Goal: Check status: Check status

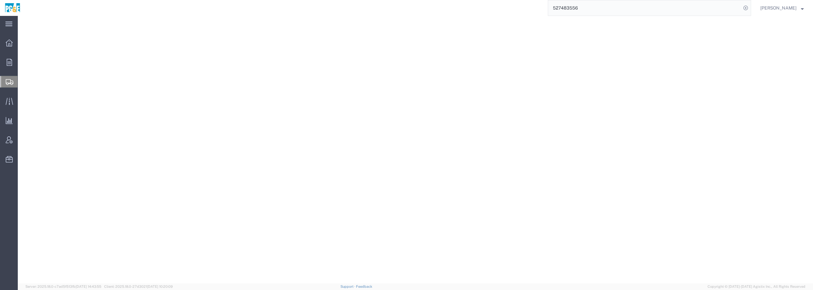
select select "19740"
select select
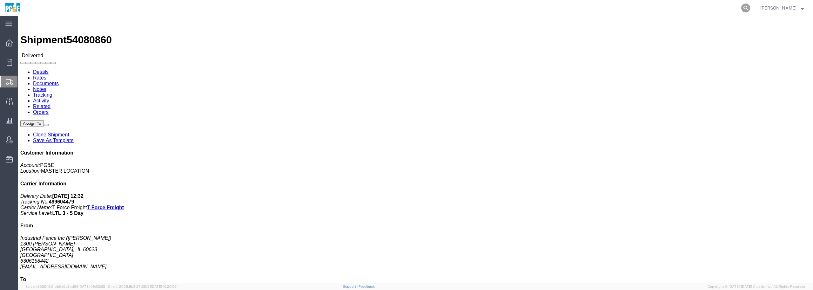
click at [749, 9] on icon at bounding box center [745, 7] width 9 height 9
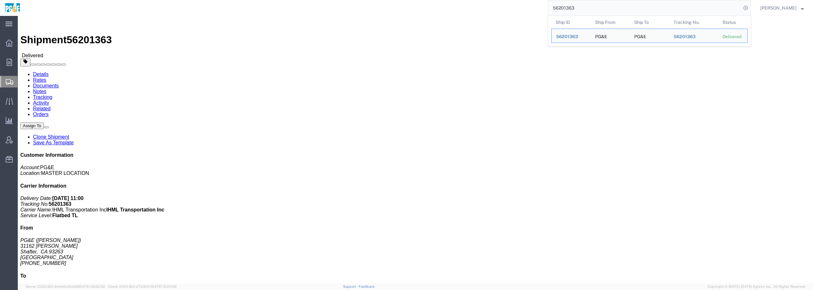
drag, startPoint x: 647, startPoint y: 12, endPoint x: 489, endPoint y: -3, distance: 158.4
click at [489, 0] on html "main_menu Created with Sketch. Collapse Menu Overview Orders Order Manager Crea…" at bounding box center [406, 145] width 813 height 290
drag, startPoint x: 583, startPoint y: 12, endPoint x: 477, endPoint y: 13, distance: 106.0
click at [478, 12] on div "56241948 Ship ID Ship From Ship To Tracking Nu. Status Ship ID 56241948 Ship Fr…" at bounding box center [388, 8] width 726 height 16
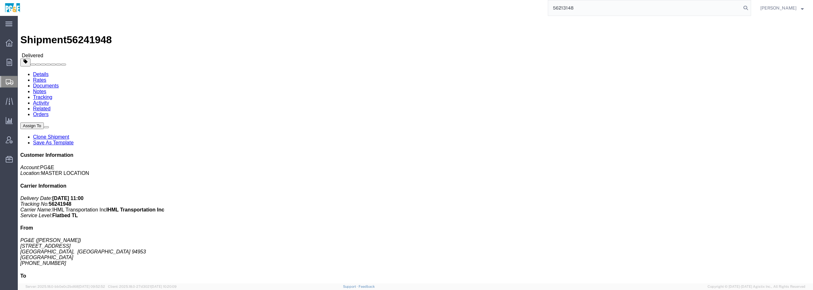
type input "56213148"
